Goal: Task Accomplishment & Management: Manage account settings

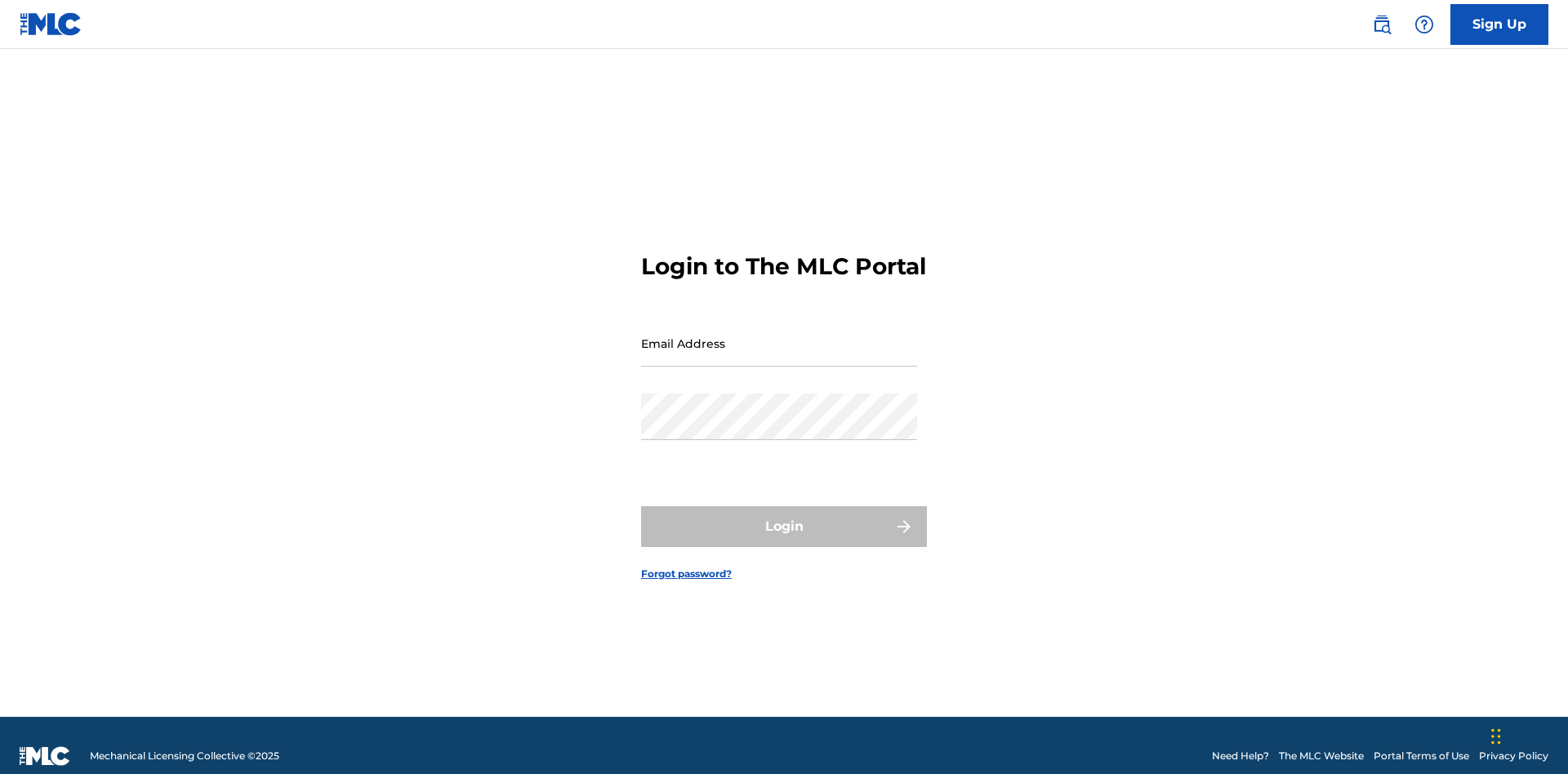
scroll to position [21, 0]
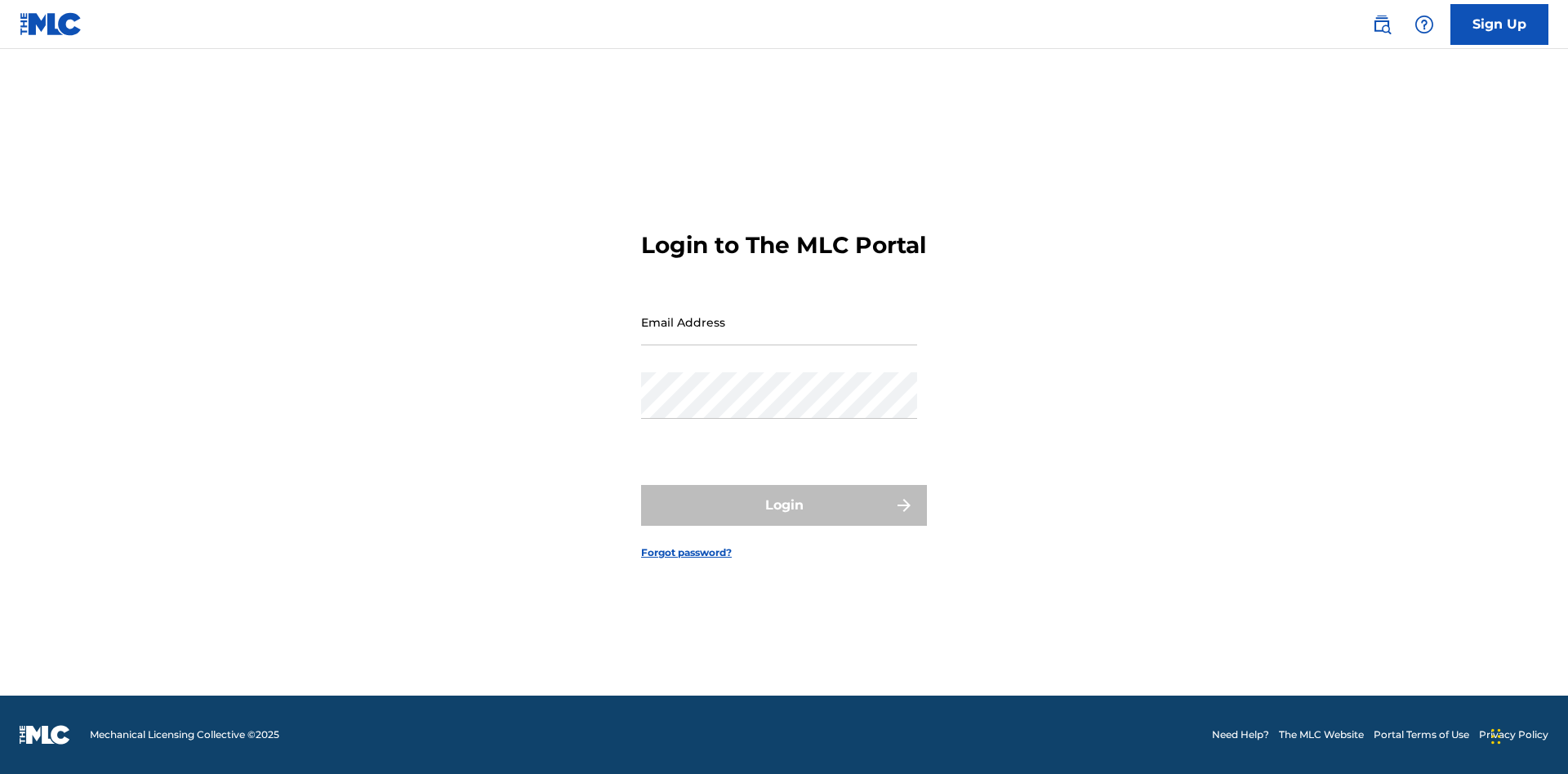
click at [780, 336] on input "Email Address" at bounding box center [780, 321] width 276 height 47
type input "[PERSON_NAME][EMAIL_ADDRESS][DOMAIN_NAME]"
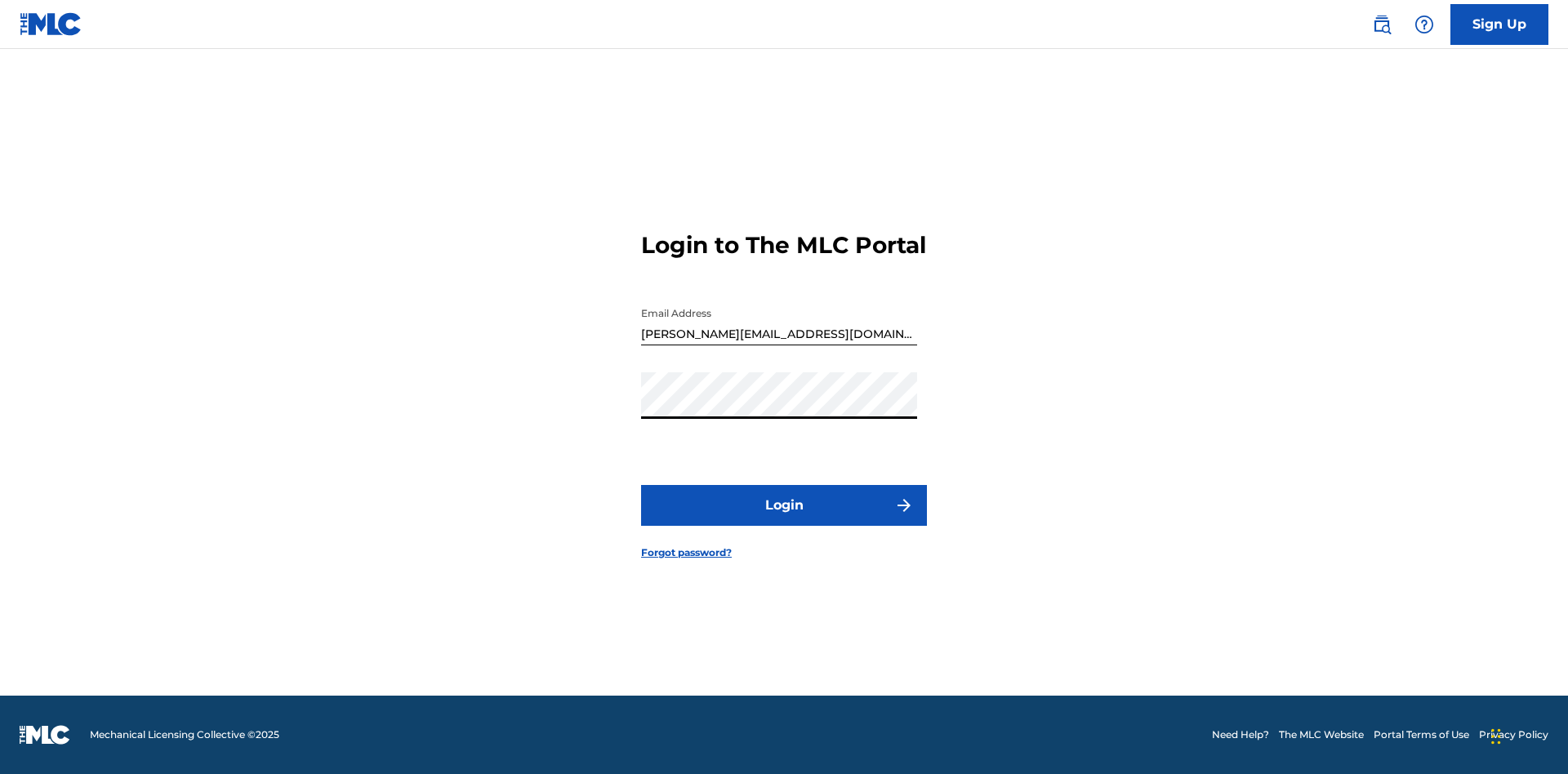
click at [784, 519] on button "Login" at bounding box center [784, 506] width 286 height 41
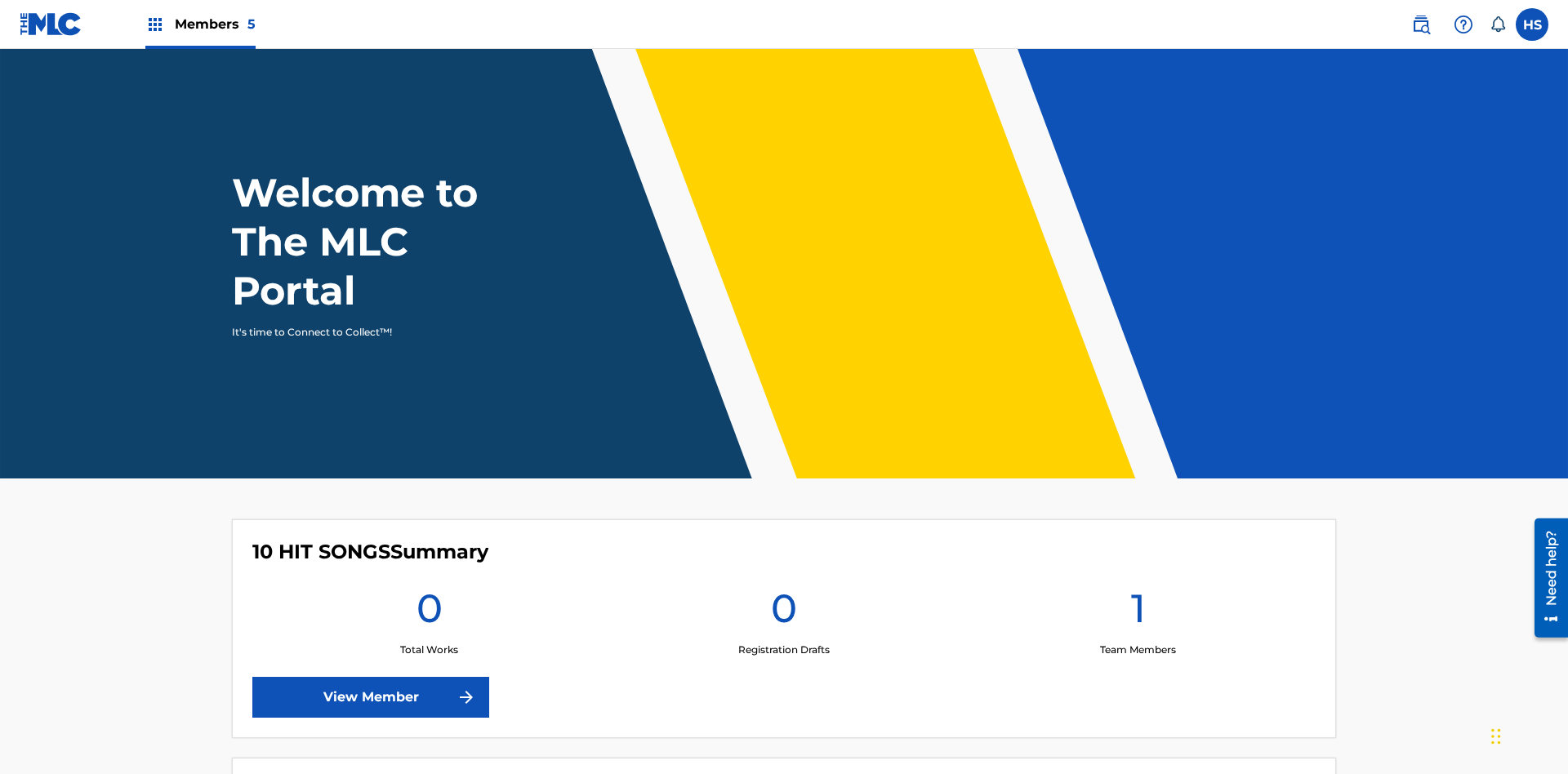
click at [199, 24] on span "Members 5" at bounding box center [214, 24] width 81 height 19
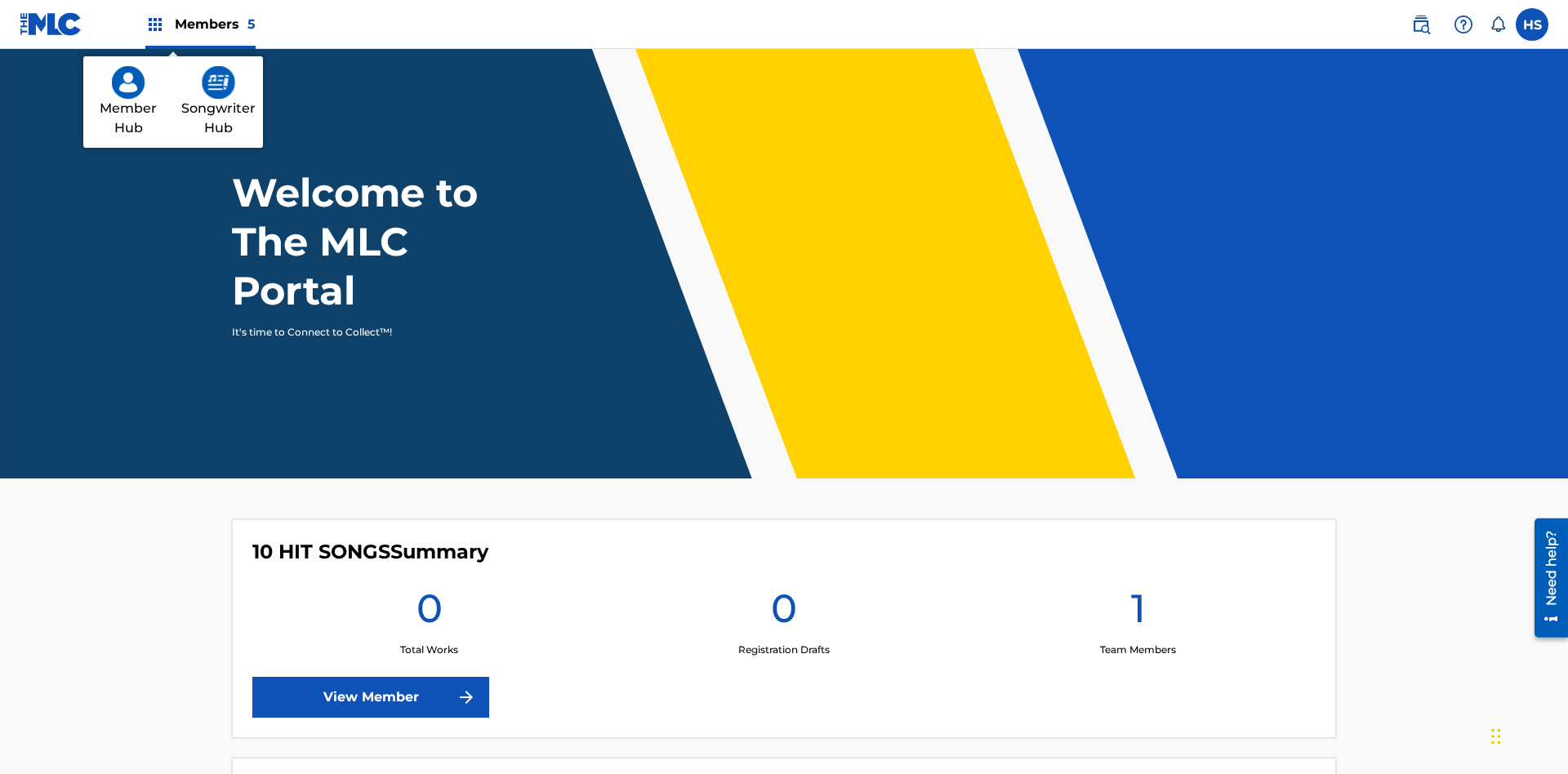
click at [218, 82] on img at bounding box center [219, 82] width 34 height 33
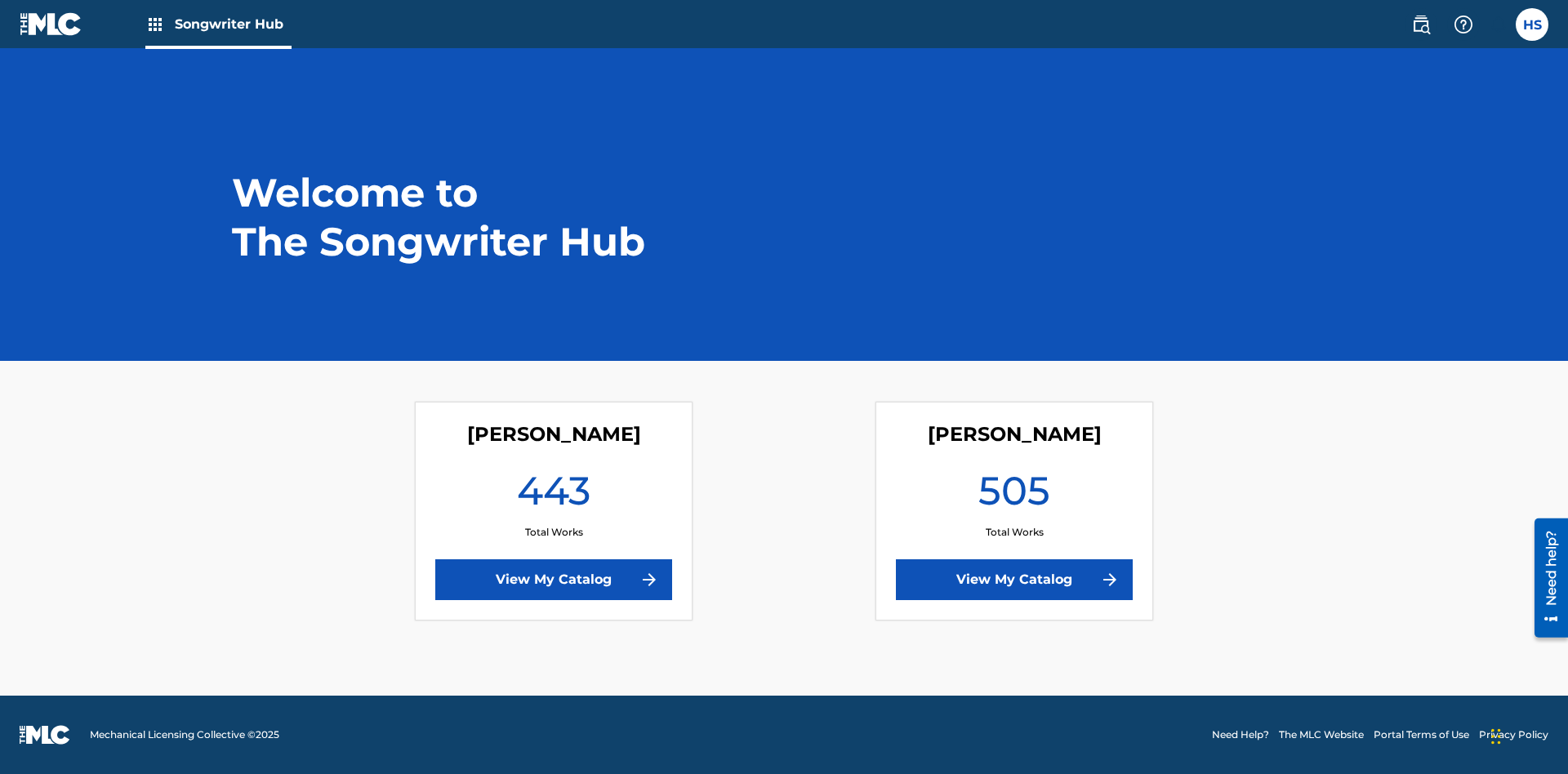
click at [554, 580] on link "View My Catalog" at bounding box center [553, 580] width 237 height 41
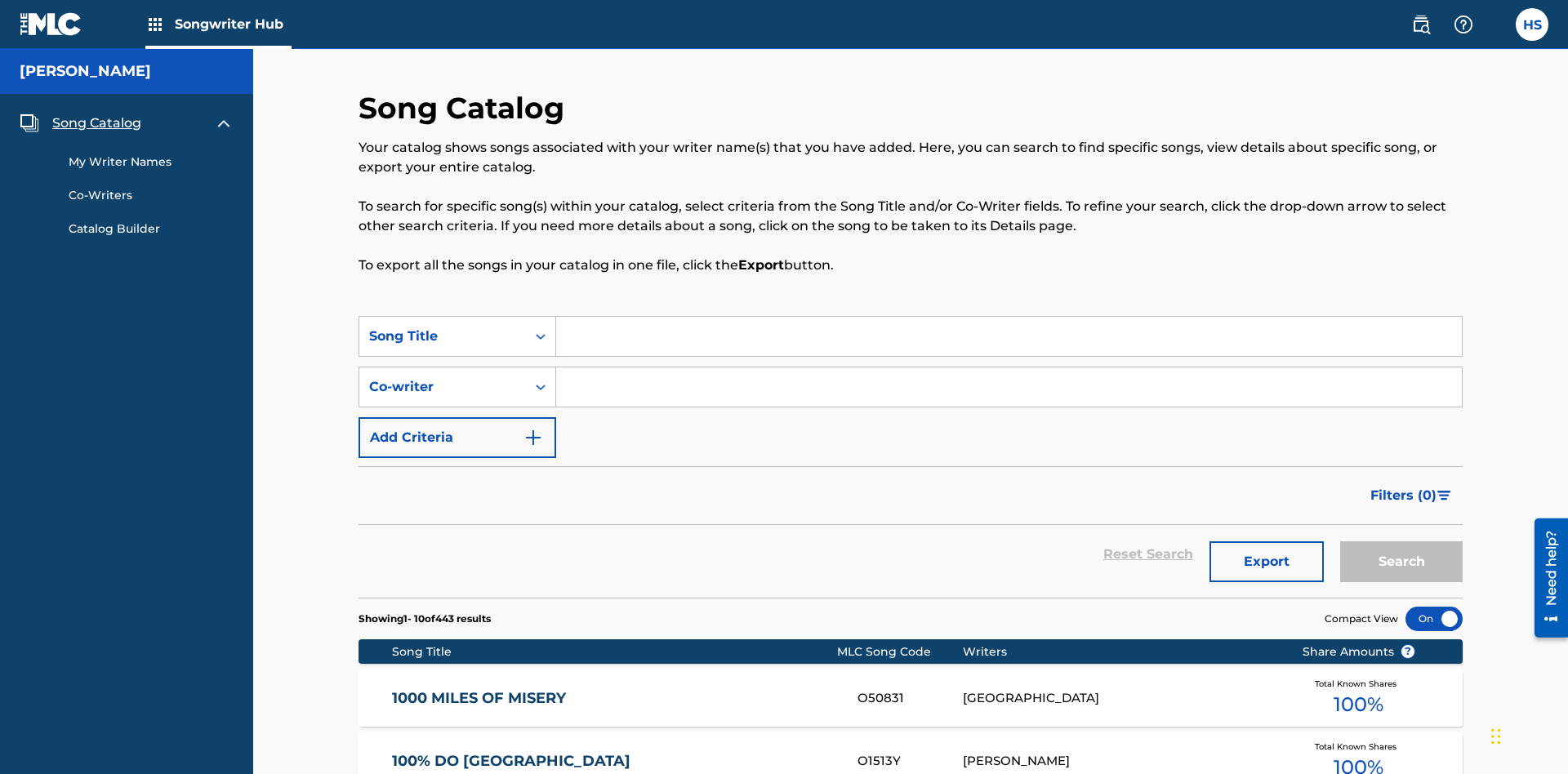
scroll to position [16, 0]
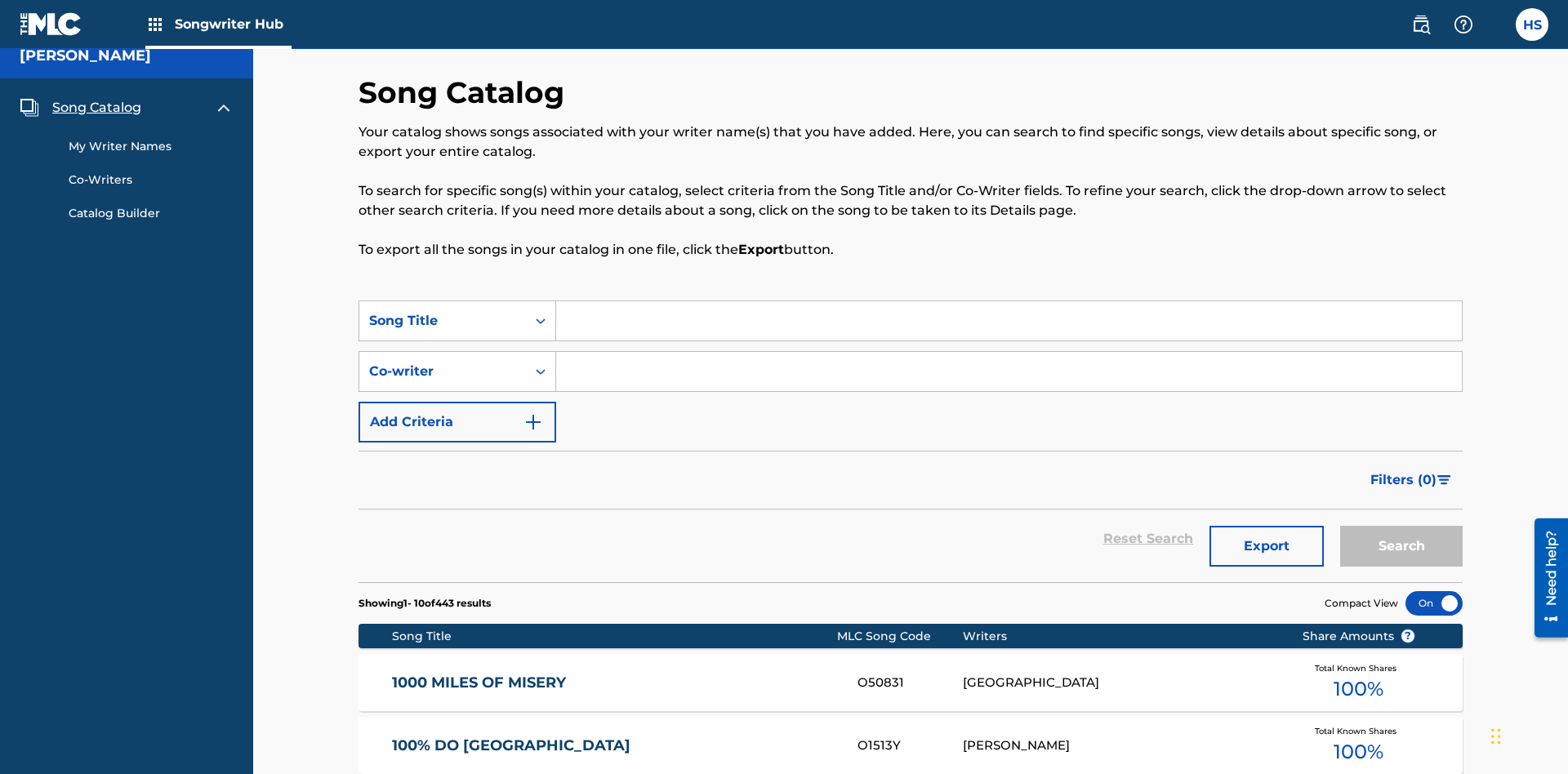
click at [97, 108] on span "Song Catalog" at bounding box center [97, 108] width 89 height 19
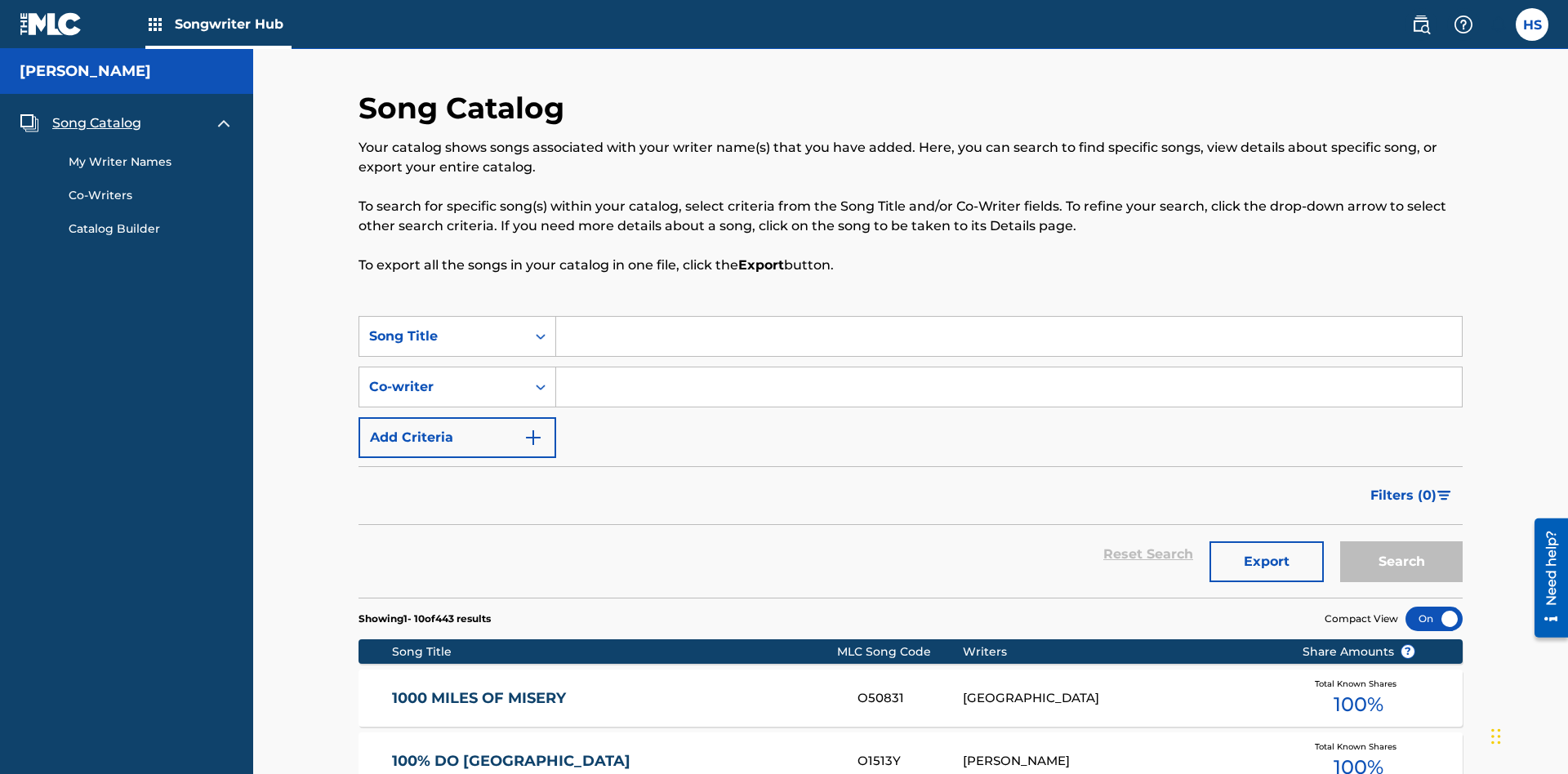
scroll to position [56, 0]
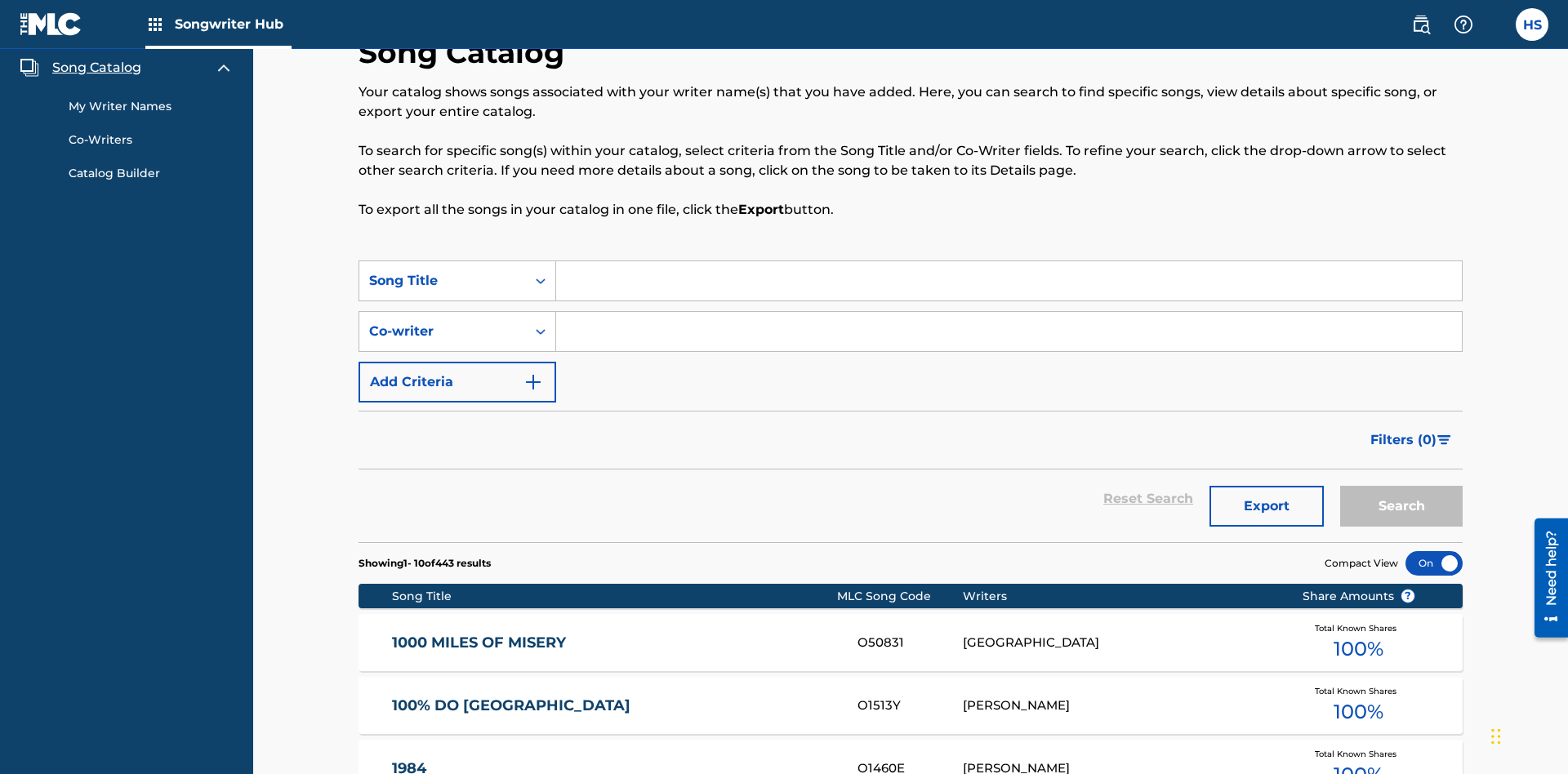
click at [151, 106] on link "My Writer Names" at bounding box center [151, 106] width 165 height 17
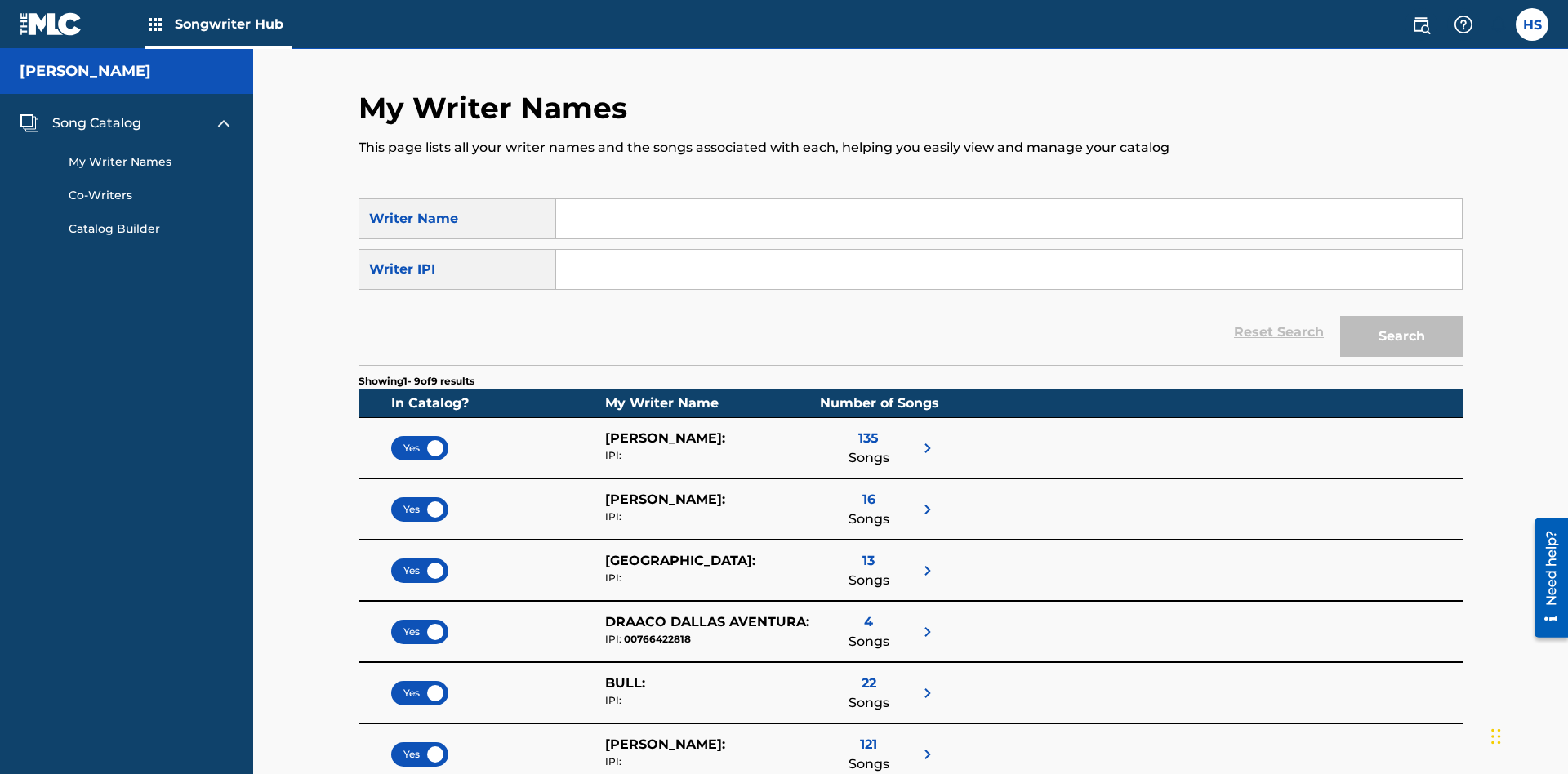
click at [1009, 219] on input "Search Form" at bounding box center [1009, 219] width 906 height 39
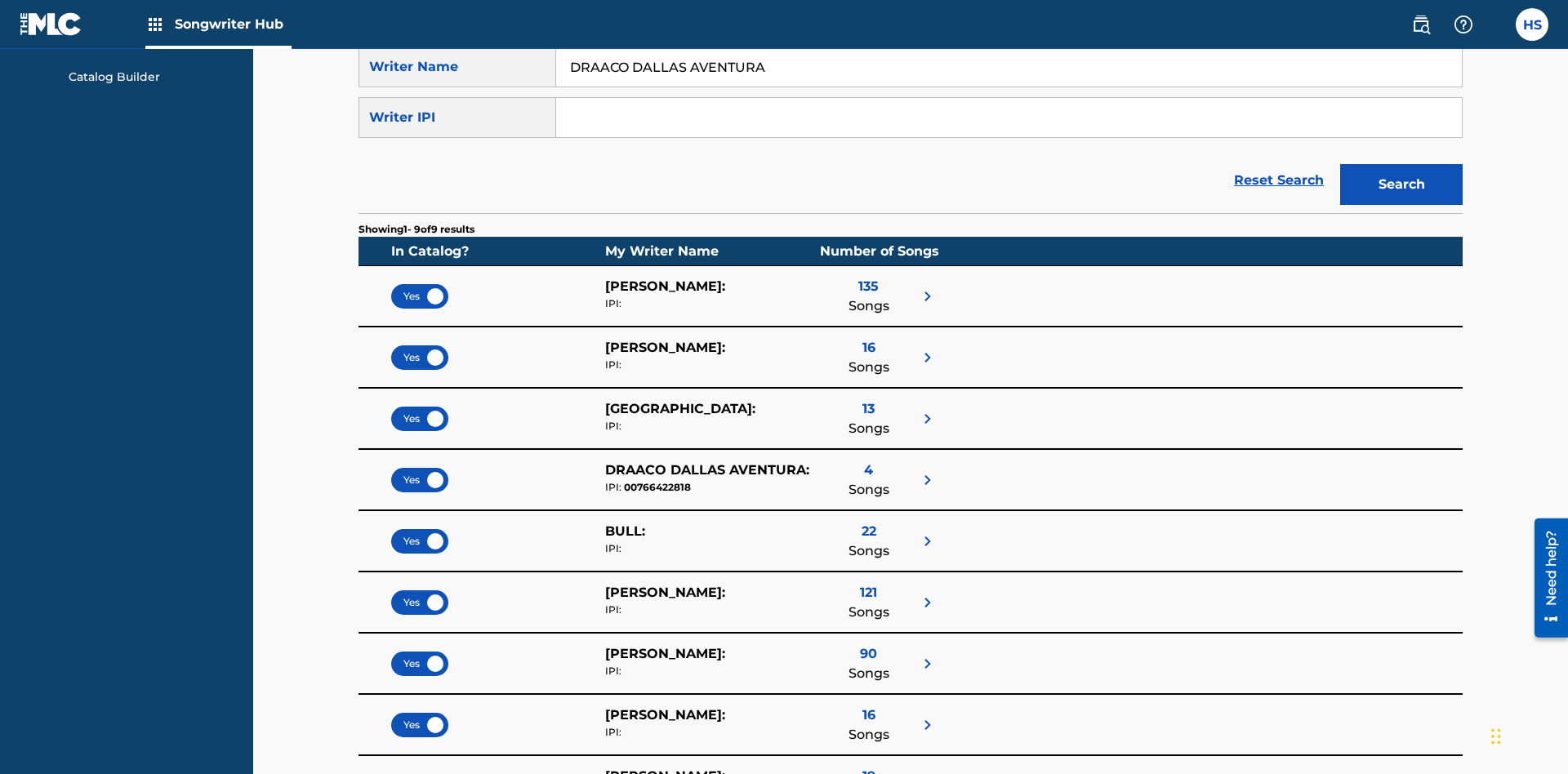
type input "DRAACO DALLAS AVENTURA"
click at [1009, 118] on input "Search Form" at bounding box center [1009, 118] width 906 height 39
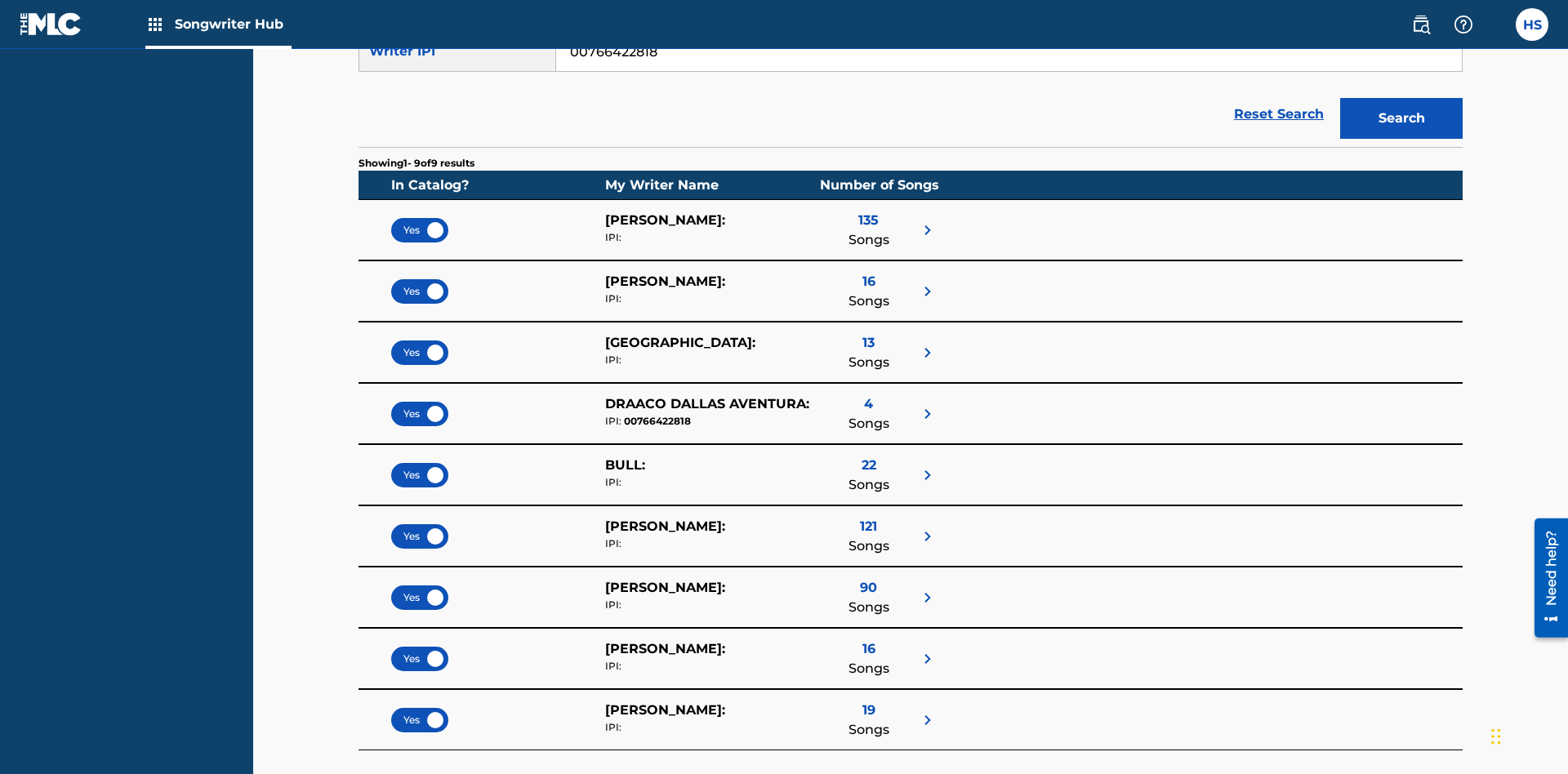
type input "00766422818"
click at [1401, 119] on button "Search" at bounding box center [1401, 119] width 122 height 41
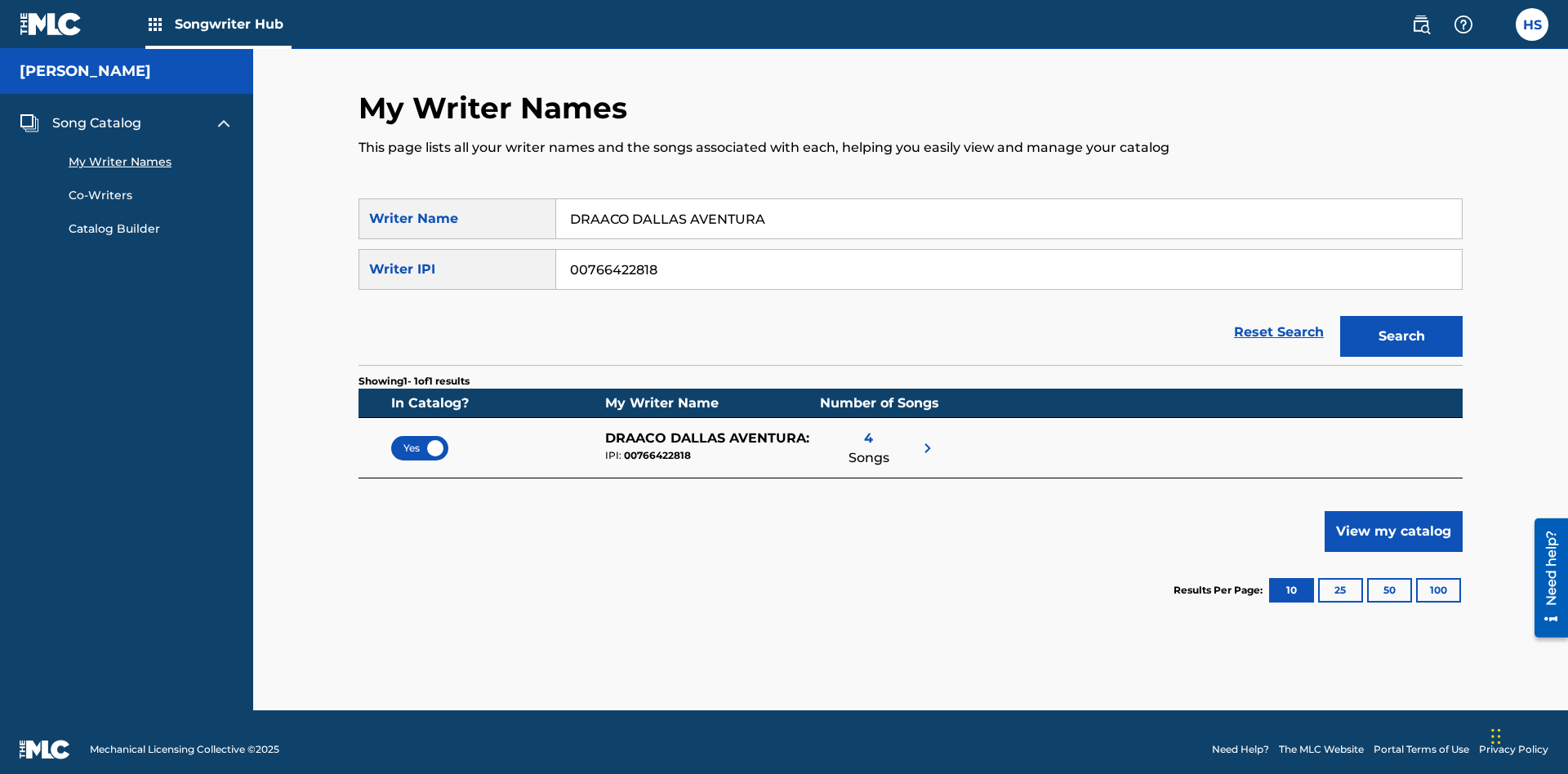
scroll to position [15, 0]
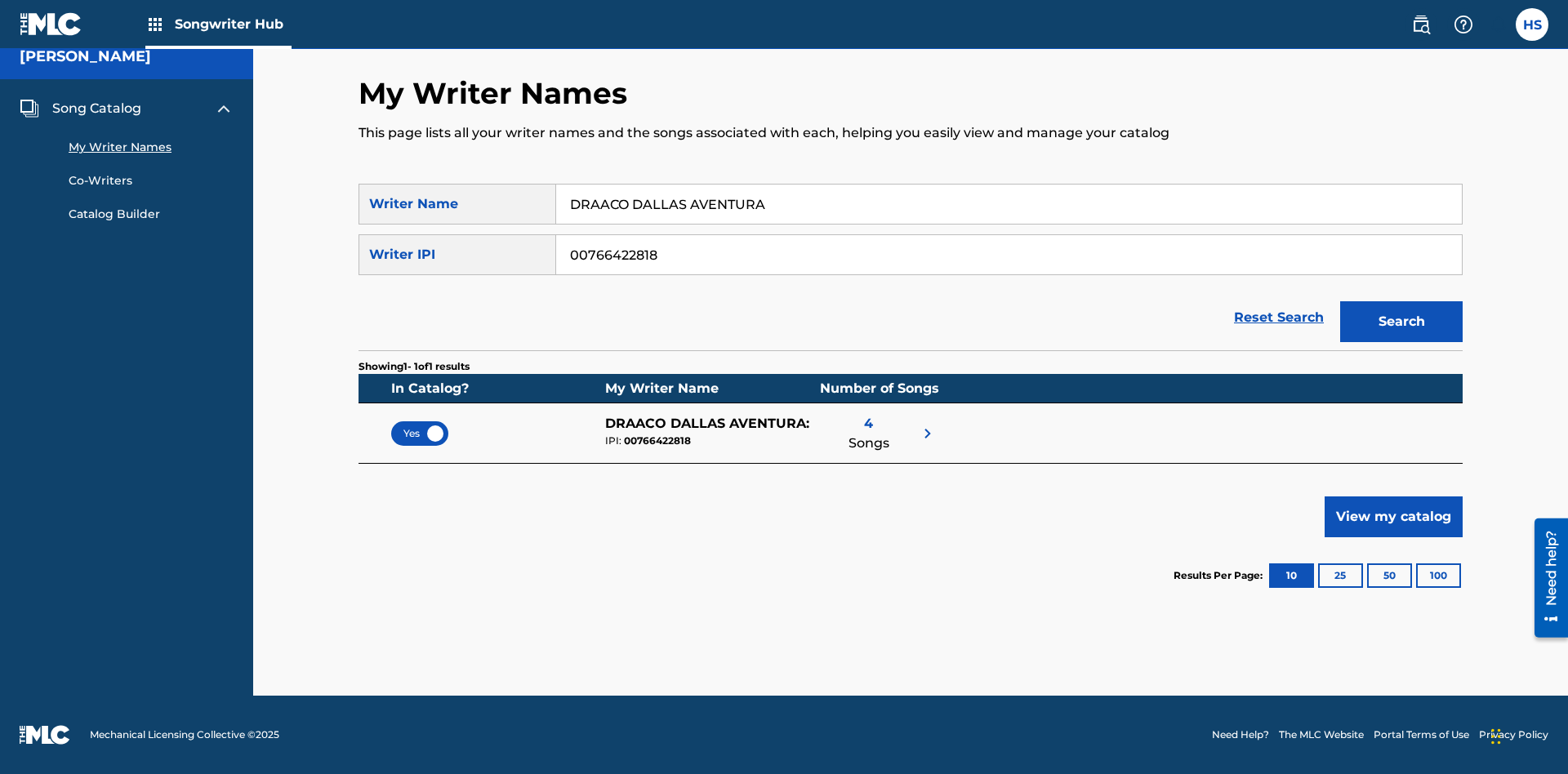
click at [1009, 205] on input "DRAACO DALLAS AVENTURA" at bounding box center [1009, 204] width 906 height 39
type input "DRAACO DALLAS AVENTURADRAACO DALLAS AVENTURA"
click at [1009, 255] on input "00766422818" at bounding box center [1009, 255] width 906 height 39
click at [1401, 321] on button "Search" at bounding box center [1401, 321] width 122 height 41
